Goal: Transaction & Acquisition: Subscribe to service/newsletter

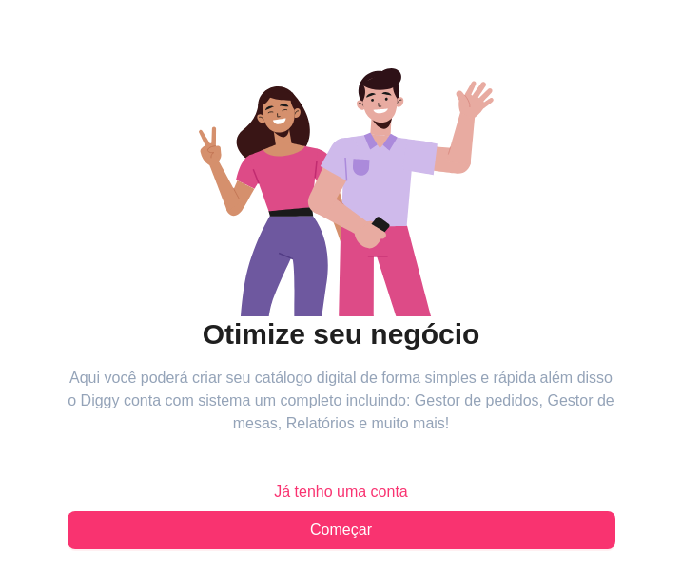
scroll to position [124, 0]
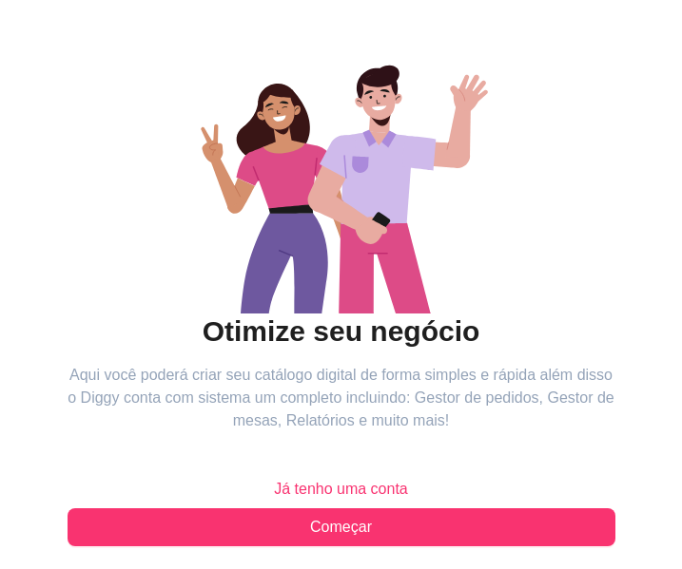
click at [355, 490] on span "Já tenho uma conta" at bounding box center [341, 489] width 134 height 23
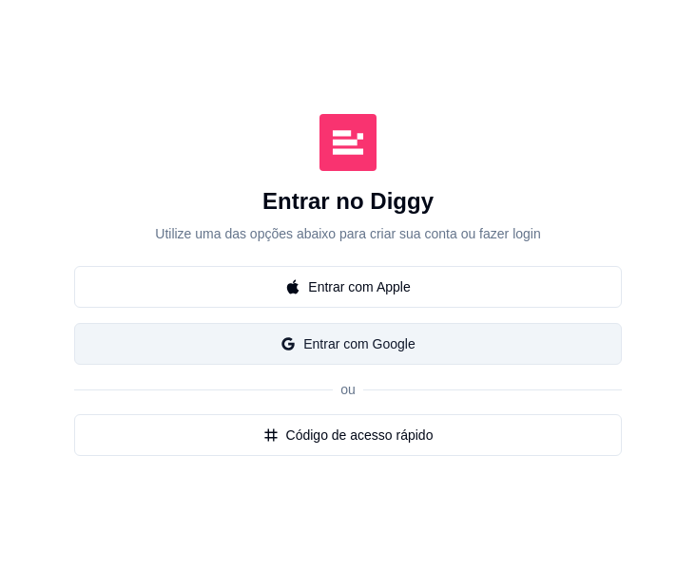
click at [352, 352] on button "Entrar com Google" at bounding box center [348, 344] width 548 height 42
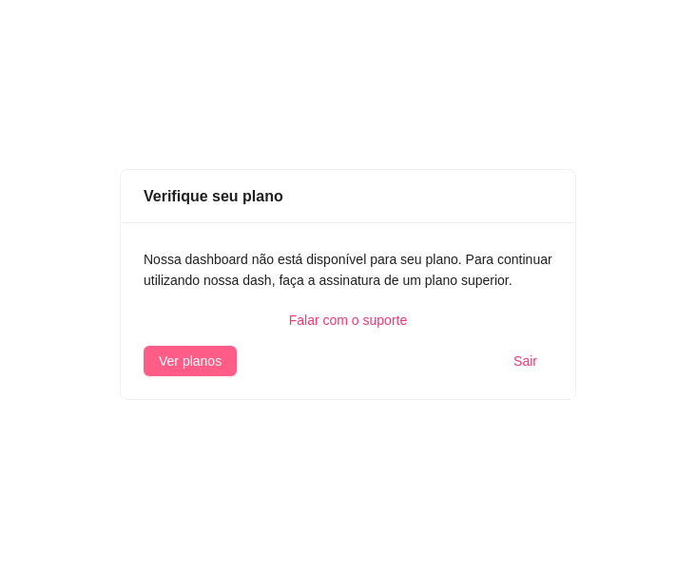
click at [212, 364] on span "Ver planos" at bounding box center [190, 361] width 63 height 21
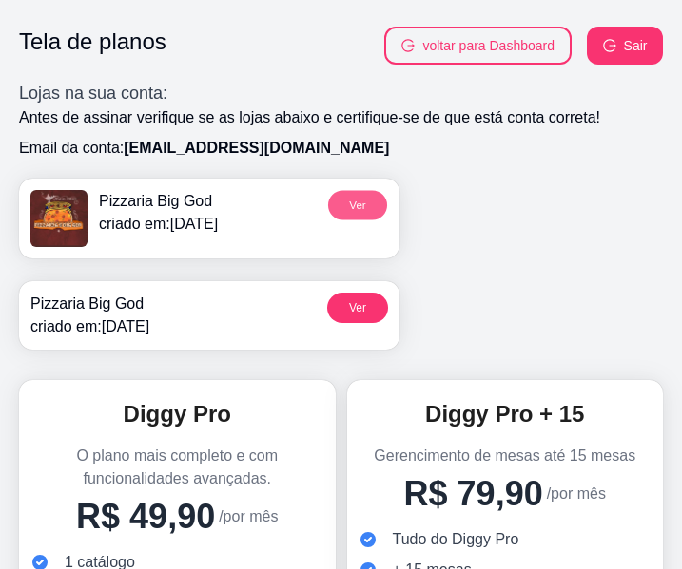
click at [355, 199] on button "Ver" at bounding box center [357, 204] width 59 height 29
